Goal: Check status: Check status

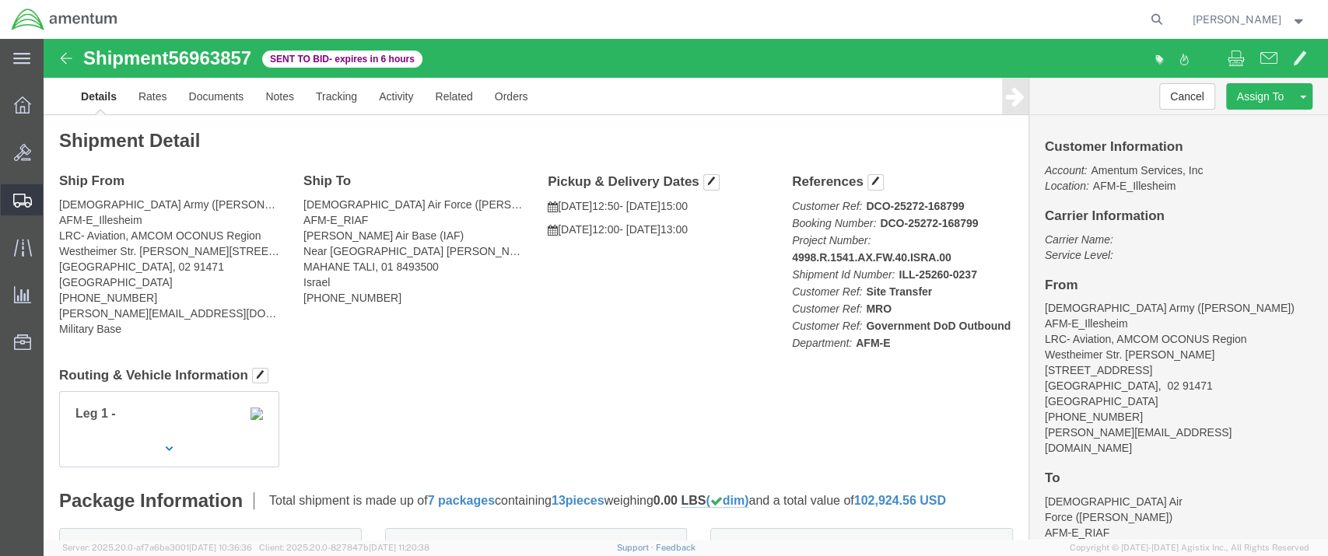
click at [0, 0] on span "Shipment Manager" at bounding box center [0, 0] width 0 height 0
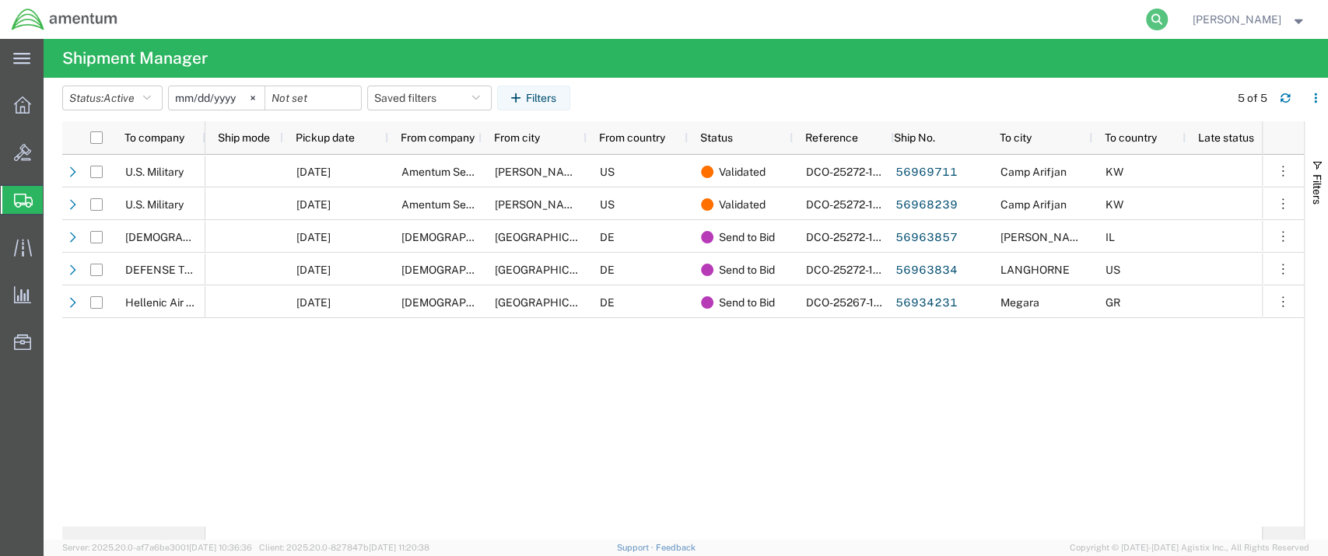
click at [1168, 17] on icon at bounding box center [1157, 20] width 22 height 22
click at [737, 18] on input "search" at bounding box center [909, 19] width 473 height 37
click at [741, 16] on input "search" at bounding box center [909, 19] width 473 height 37
paste input "55791700"
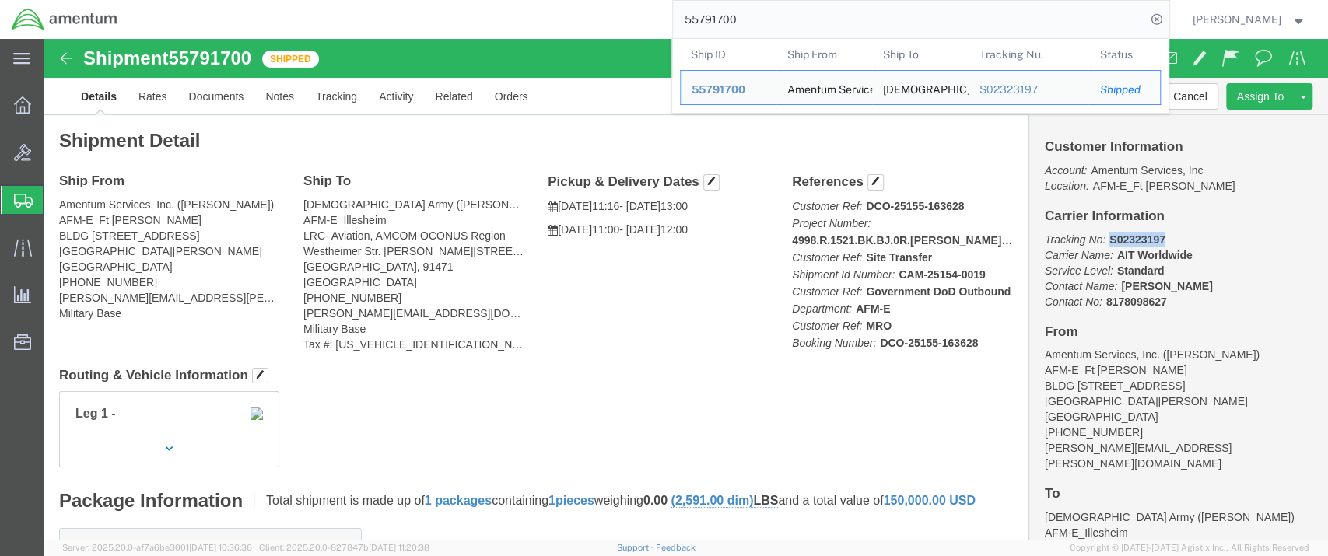
drag, startPoint x: 1058, startPoint y: 201, endPoint x: 1112, endPoint y: 196, distance: 53.9
click b "S02323197"
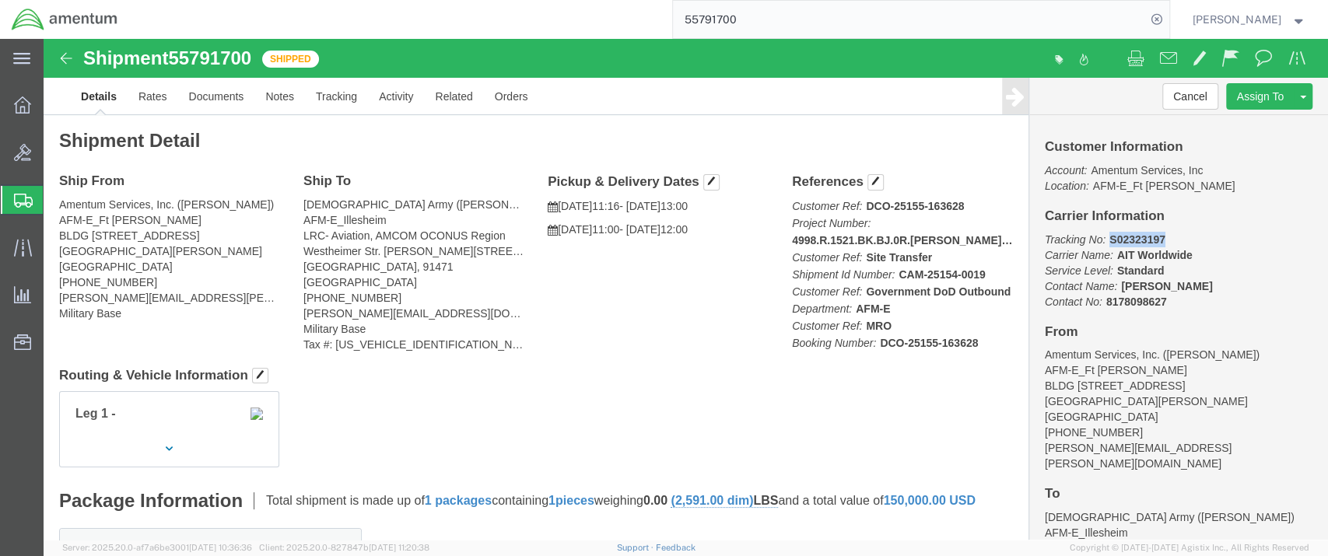
copy b "S02323197"
drag, startPoint x: 850, startPoint y: 236, endPoint x: 932, endPoint y: 237, distance: 82.5
click b "CAM-25154-0019"
copy b "CAM-25154-0019"
click at [0, 0] on span "Shipment Manager" at bounding box center [0, 0] width 0 height 0
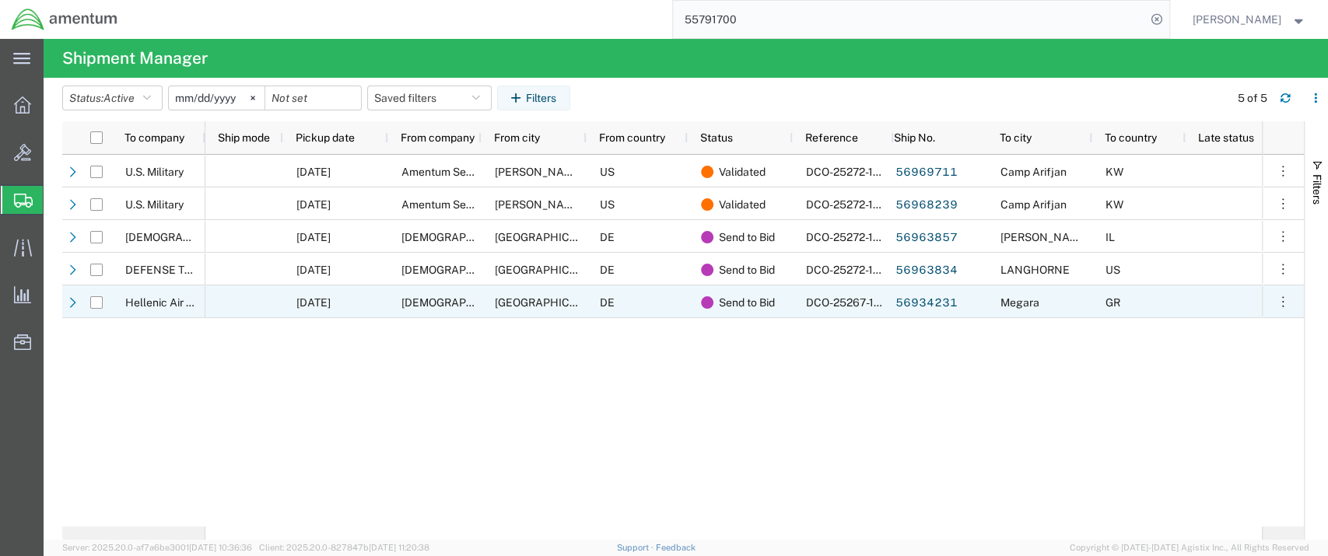
drag, startPoint x: 1276, startPoint y: 303, endPoint x: 1263, endPoint y: 317, distance: 19.8
click at [1277, 303] on icon "button" at bounding box center [1283, 302] width 16 height 16
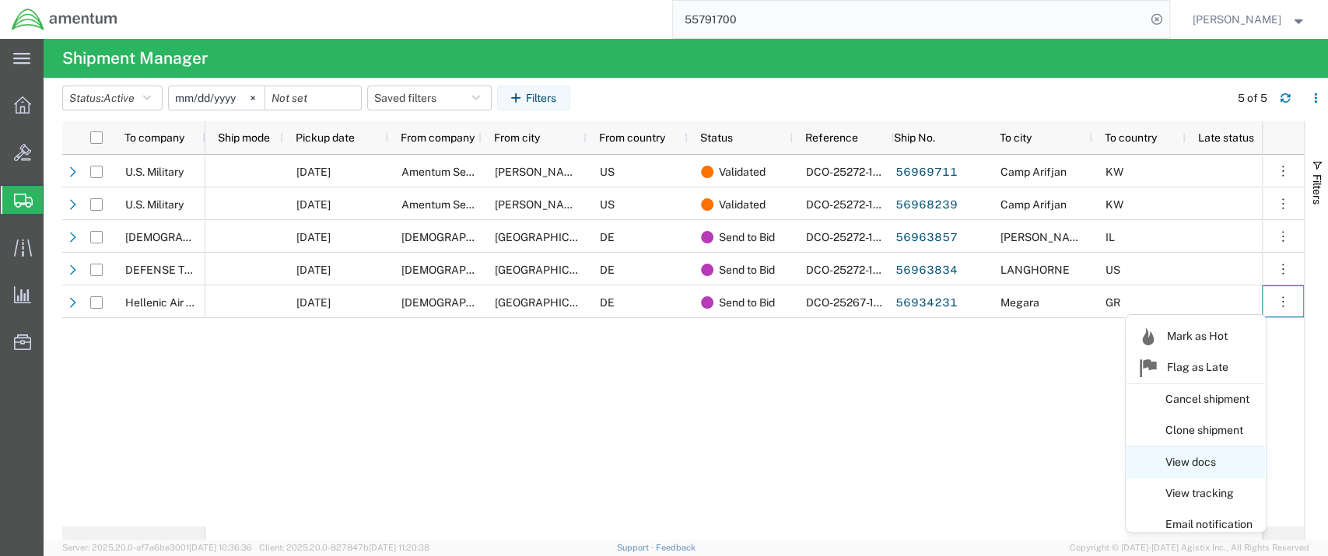
click at [1181, 459] on link "View docs" at bounding box center [1196, 463] width 138 height 28
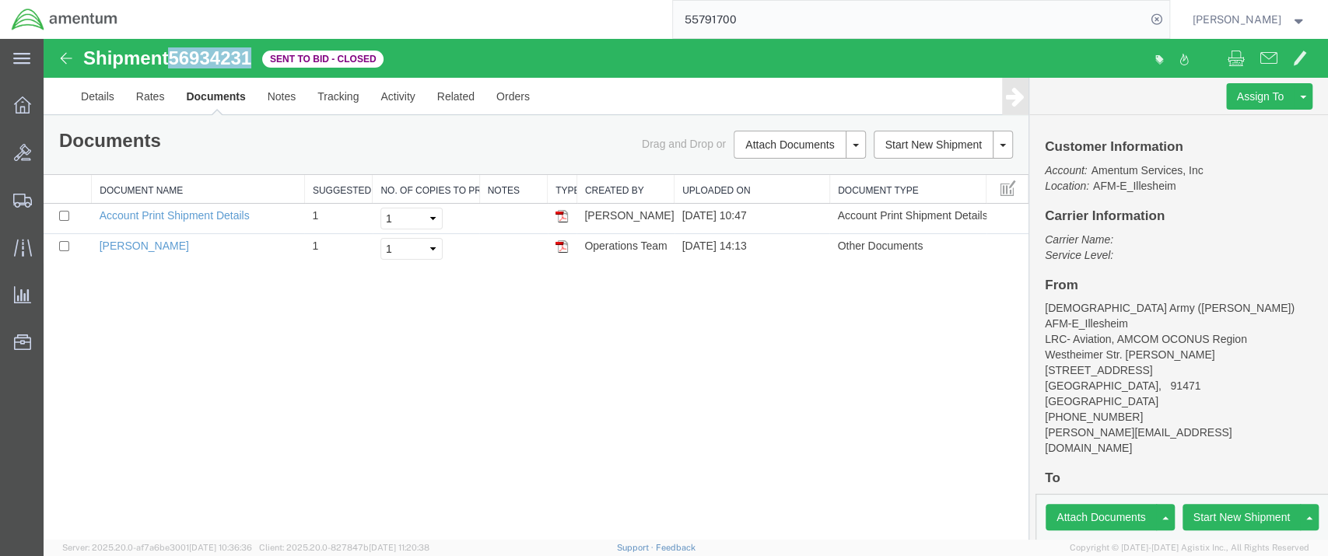
drag, startPoint x: 255, startPoint y: 62, endPoint x: 176, endPoint y: 58, distance: 79.5
click at [176, 58] on span "56934231" at bounding box center [209, 57] width 83 height 21
copy span "56934231"
click at [103, 98] on link "Details" at bounding box center [97, 96] width 55 height 37
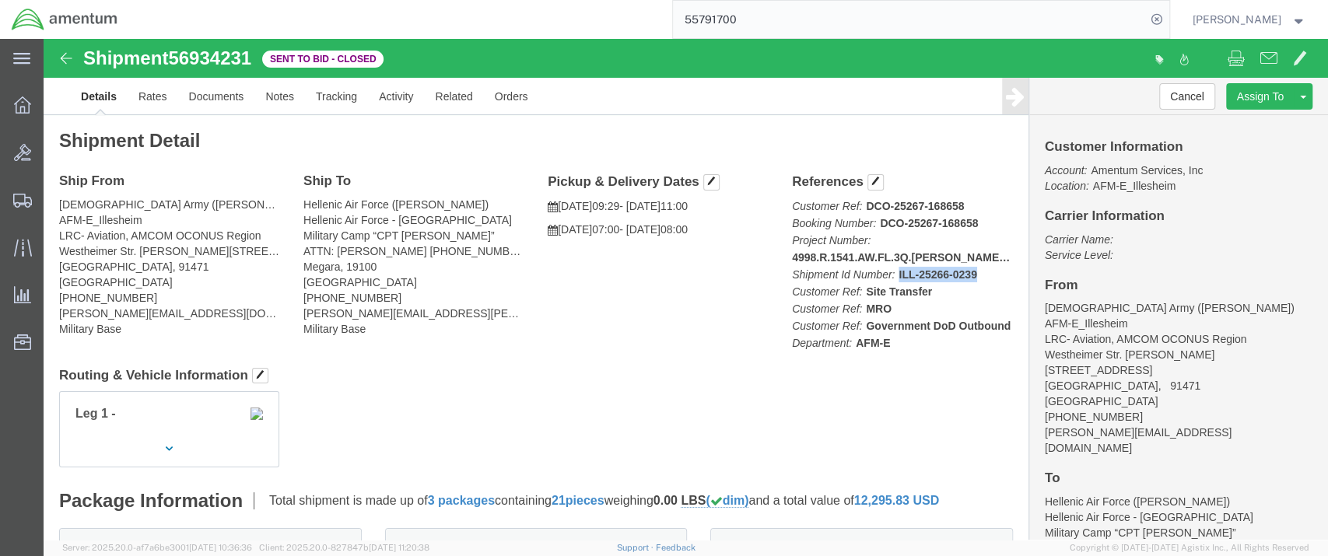
click p "Customer Ref: DCO-25267-168658 Booking Number: DCO-25267-168658 Project Number:…"
drag, startPoint x: 913, startPoint y: 239, endPoint x: 899, endPoint y: 255, distance: 22.0
click p "Customer Ref: DCO-25267-168658 Booking Number: DCO-25267-168658 Project Number:…"
drag, startPoint x: 924, startPoint y: 240, endPoint x: 849, endPoint y: 240, distance: 75.5
click b "ILL-25266-0239"
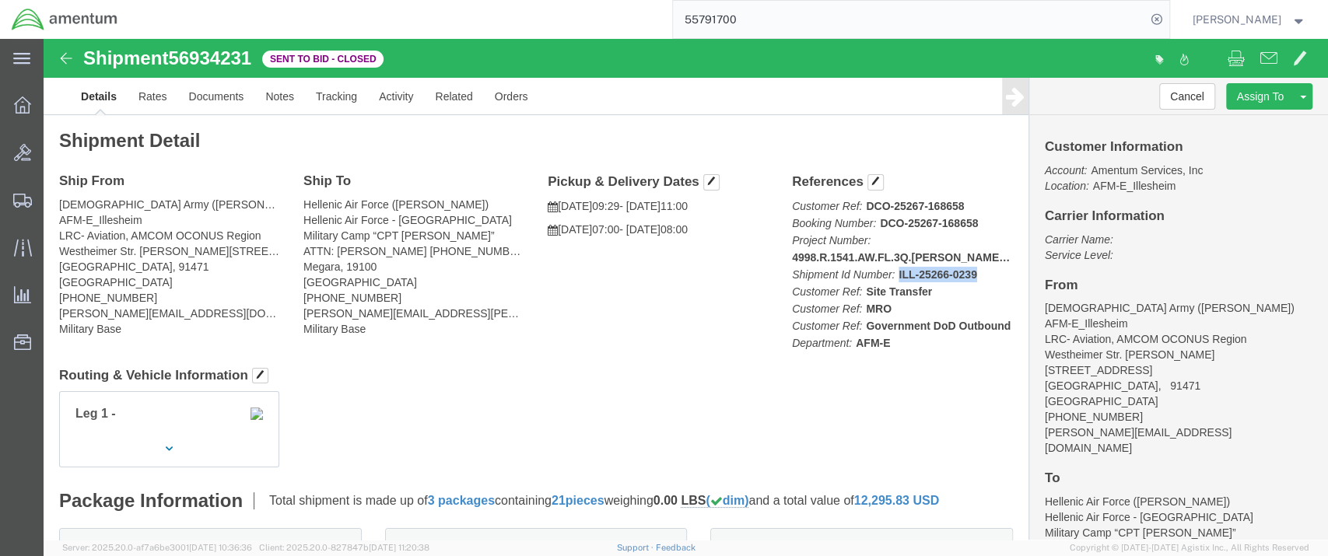
copy b "ILL-25266-0239"
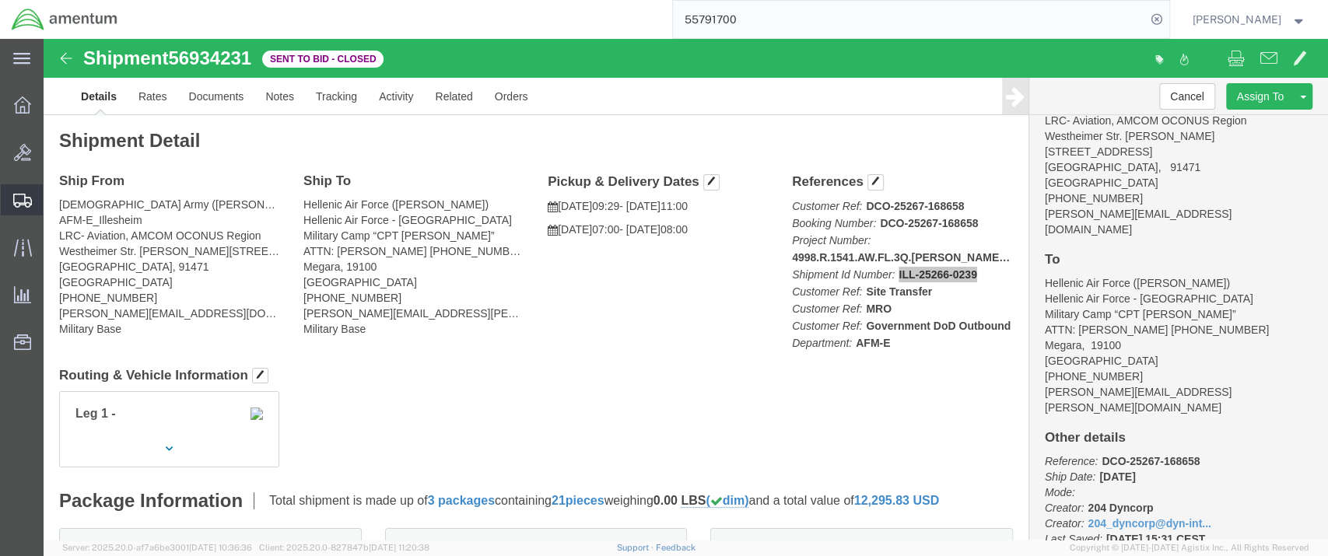
click at [0, 0] on span "Shipment Manager" at bounding box center [0, 0] width 0 height 0
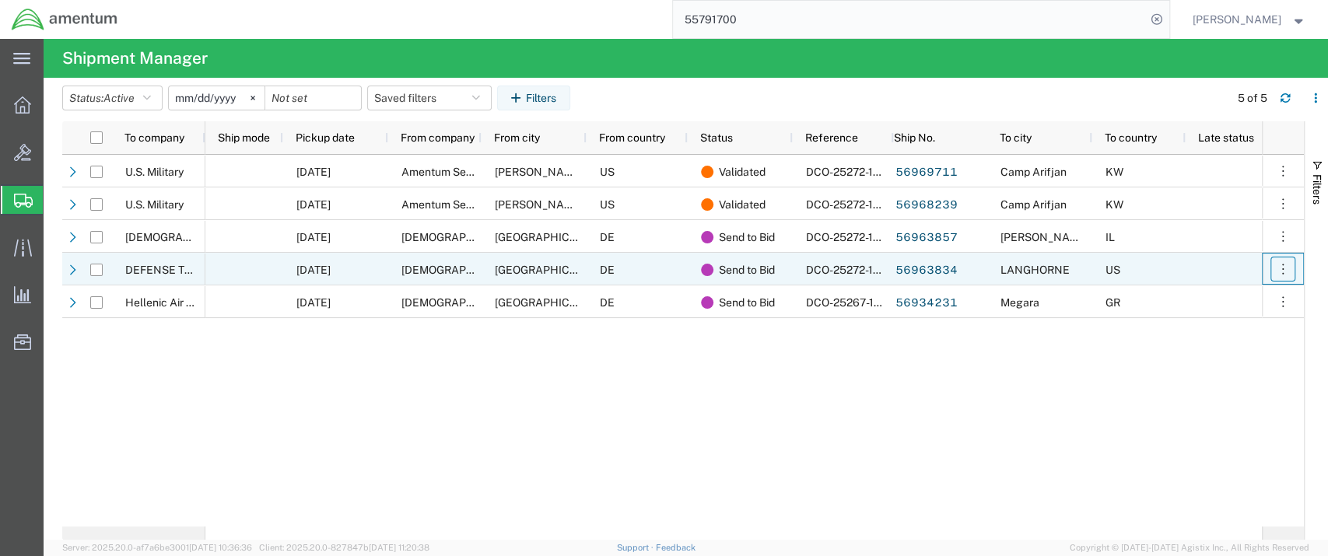
click at [1283, 271] on icon "button" at bounding box center [1283, 269] width 16 height 16
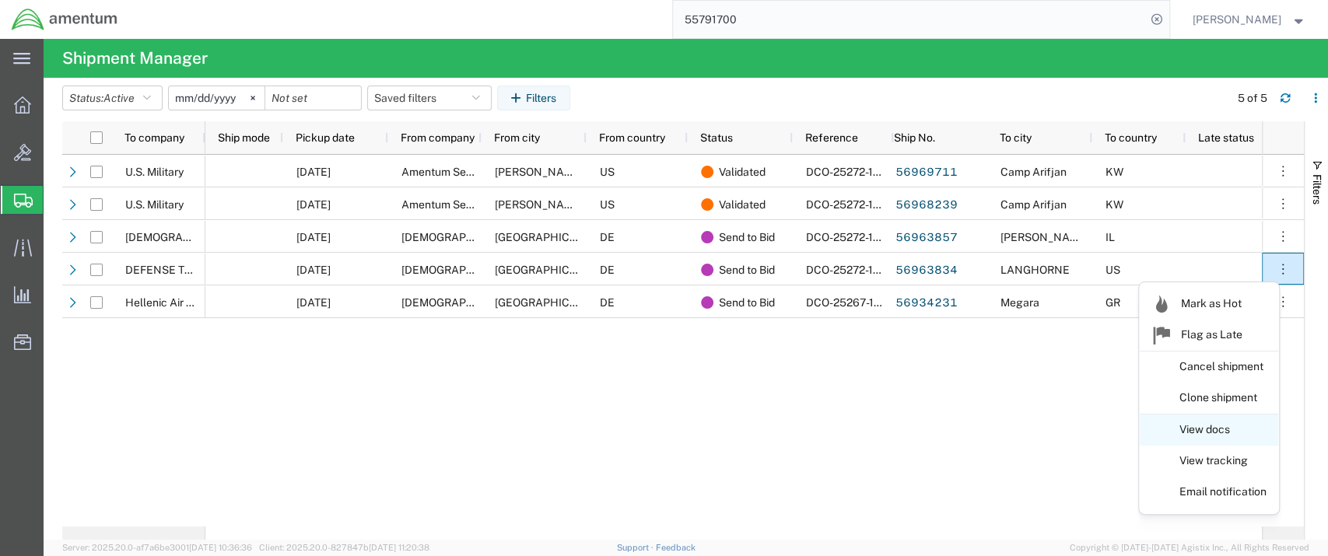
click at [1223, 426] on link "View docs" at bounding box center [1209, 430] width 138 height 28
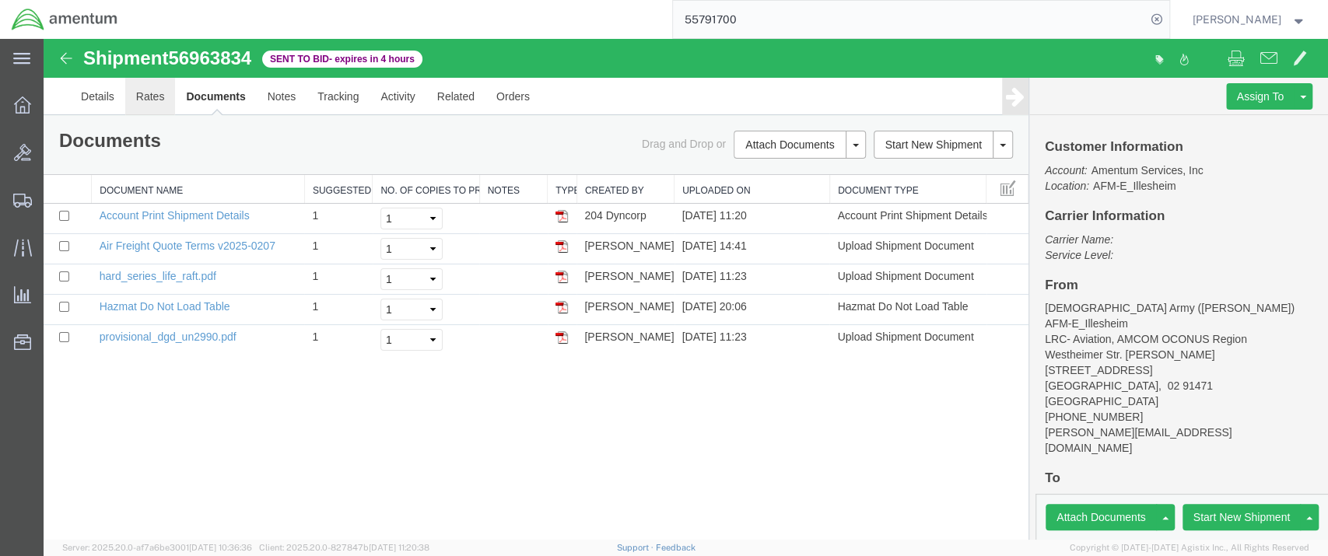
click at [147, 95] on link "Rates" at bounding box center [150, 96] width 51 height 37
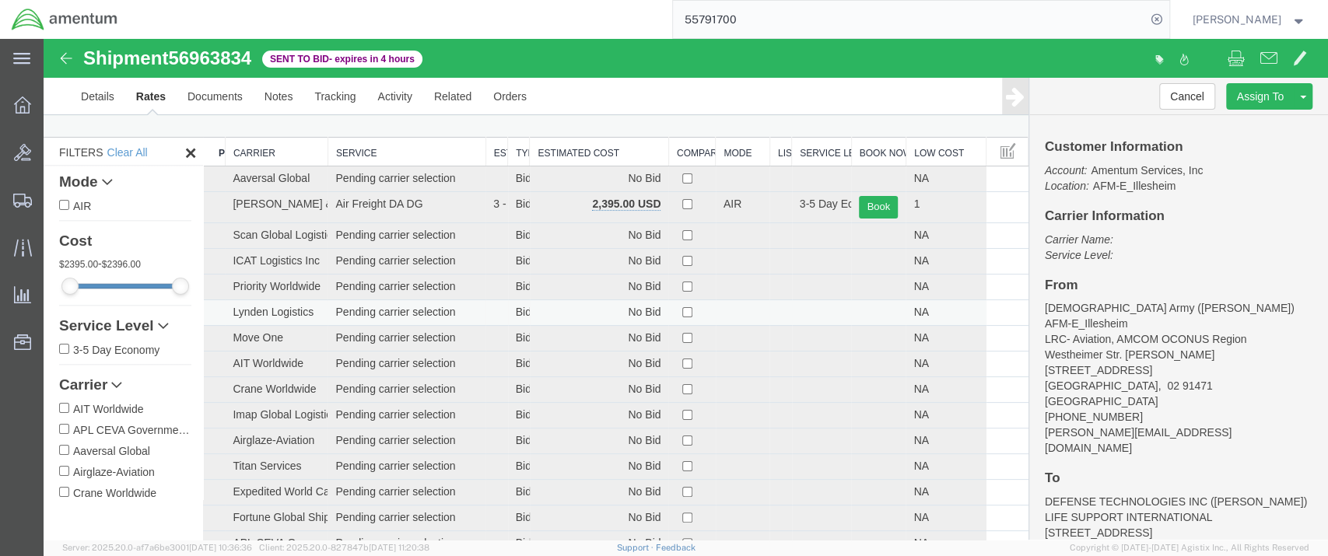
scroll to position [40, 0]
click at [585, 148] on th "Estimated Cost" at bounding box center [599, 152] width 138 height 29
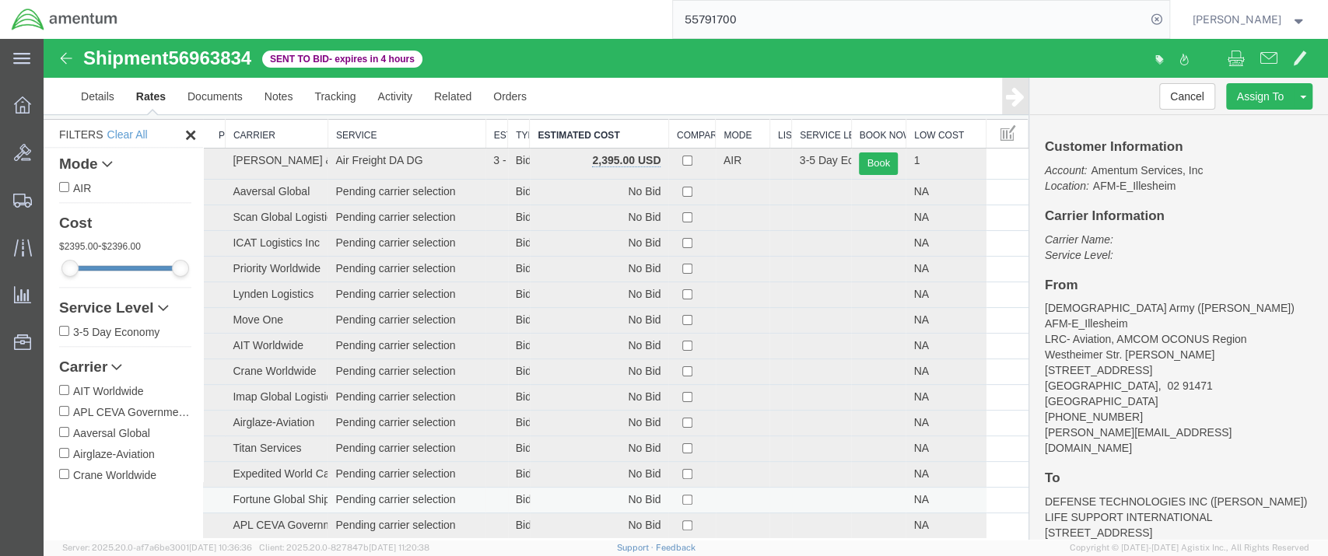
scroll to position [0, 0]
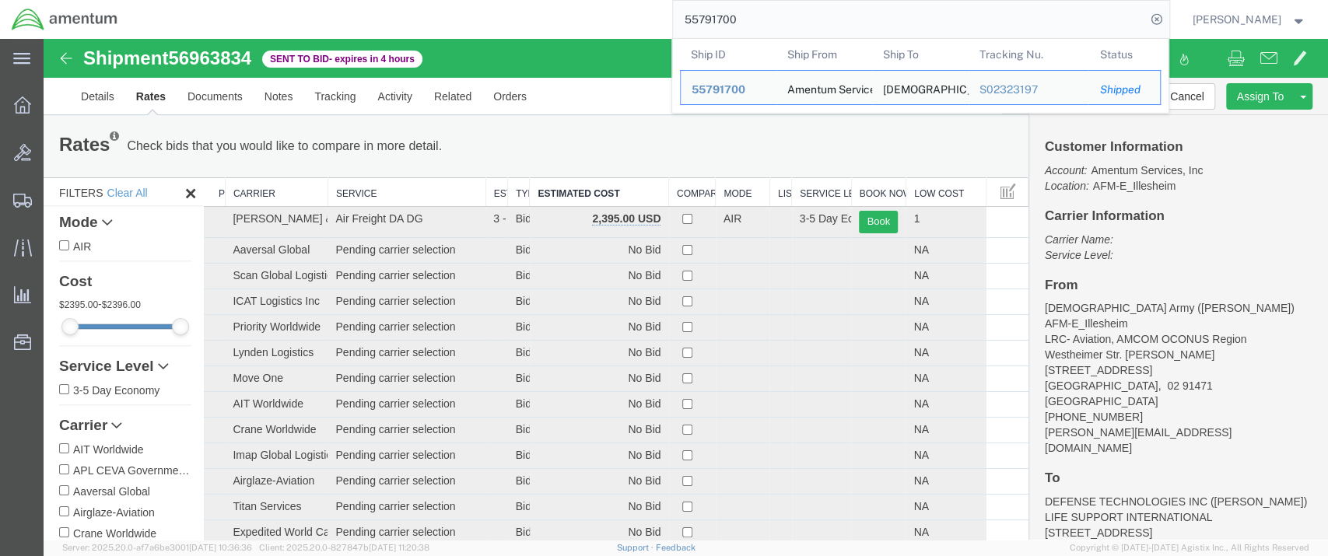
drag, startPoint x: 762, startPoint y: 19, endPoint x: 692, endPoint y: 21, distance: 70.1
click at [692, 21] on input "55791700" at bounding box center [909, 19] width 473 height 37
paste input "6934231"
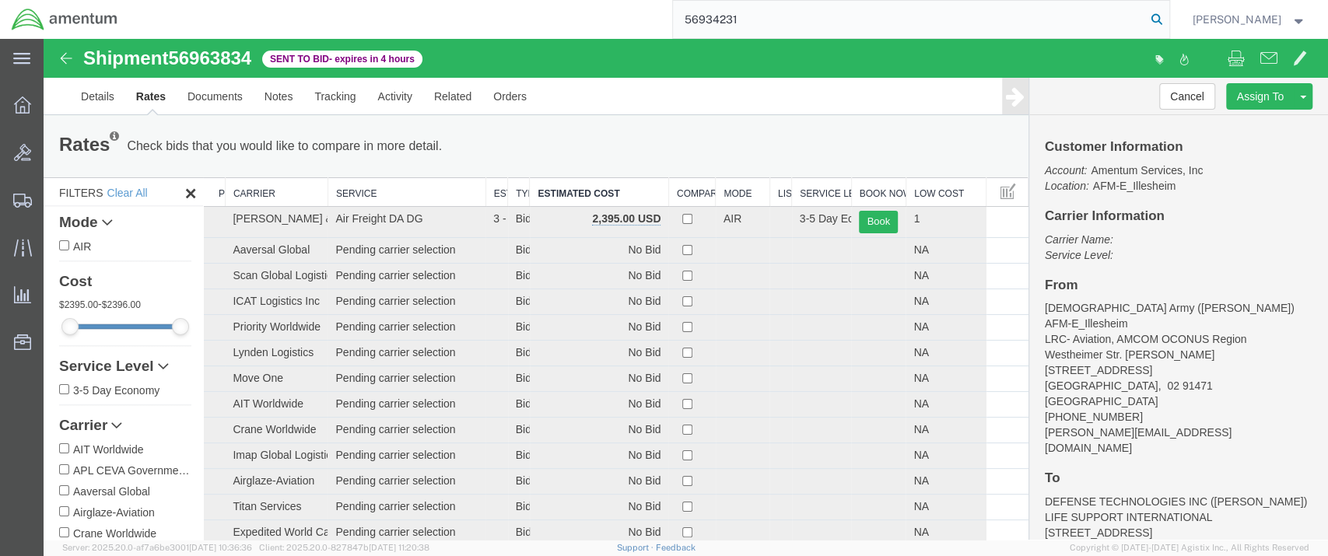
type input "56934231"
click at [1168, 16] on icon at bounding box center [1157, 20] width 22 height 22
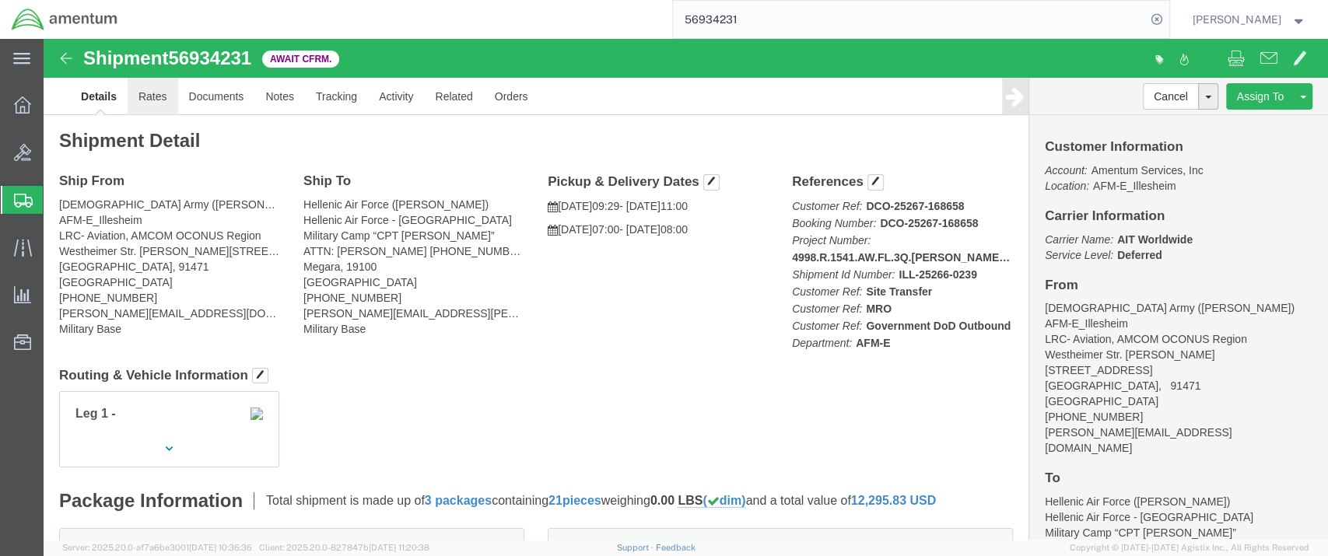
click link "Rates"
